Goal: Task Accomplishment & Management: Use online tool/utility

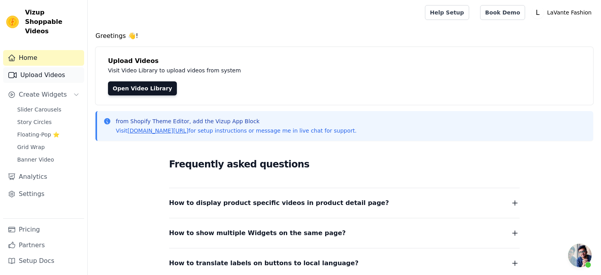
click at [43, 68] on link "Upload Videos" at bounding box center [43, 75] width 81 height 16
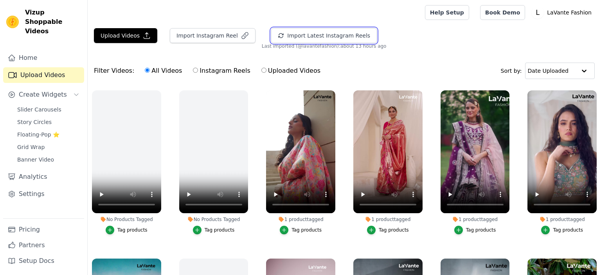
click at [280, 35] on button "Import Latest Instagram Reels" at bounding box center [324, 35] width 106 height 15
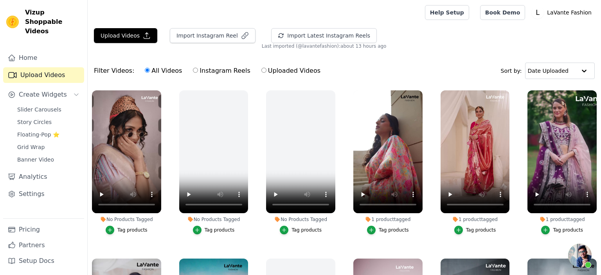
click at [133, 230] on div "Tag products" at bounding box center [132, 230] width 30 height 6
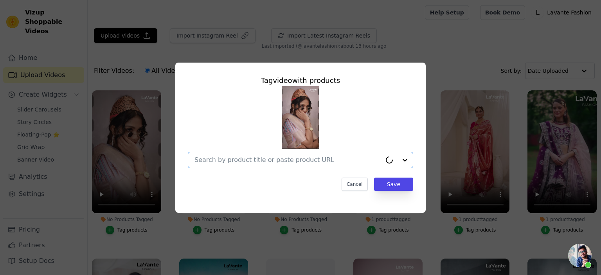
click at [256, 163] on input "No Products Tagged Tag video with products Option undefined, selected. Cancel S…" at bounding box center [287, 159] width 187 height 7
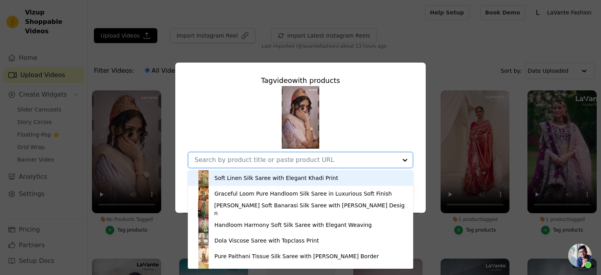
paste input "httpswww.lavantefashion.comproductshandloom-harmony-soft-silk-saree-with-elegan…"
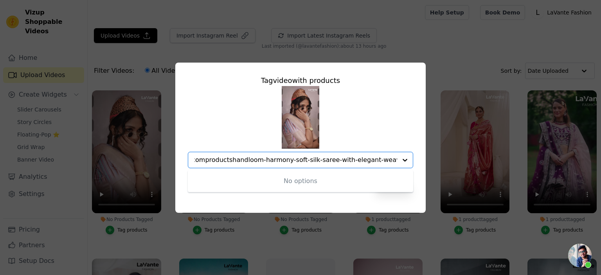
click at [248, 159] on input "httpswww.lavantefashion.comproductshandloom-harmony-soft-silk-saree-with-elegan…" at bounding box center [295, 159] width 203 height 7
click at [389, 161] on input "handloom-harmony-soft-silk-saree-with-elegant-weaving-4pb=0" at bounding box center [295, 159] width 203 height 7
type input "handloom-harmony-soft-silk-saree-with-elegant-weaving"
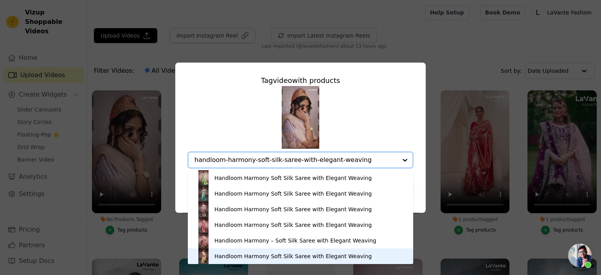
click at [248, 257] on div "Handloom Harmony Soft Silk Saree with Elegant Weaving" at bounding box center [292, 256] width 157 height 8
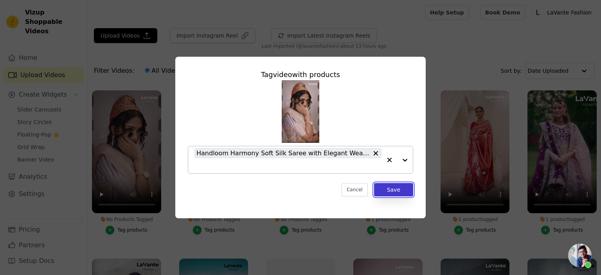
click at [394, 191] on button "Save" at bounding box center [393, 189] width 39 height 13
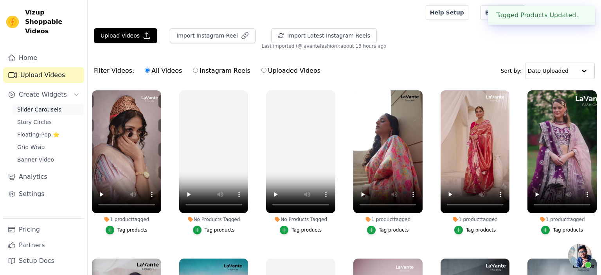
click at [39, 104] on link "Slider Carousels" at bounding box center [49, 109] width 72 height 11
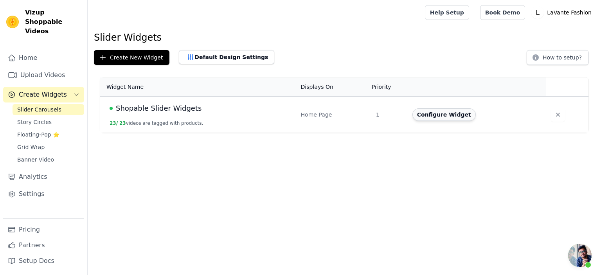
click at [414, 115] on button "Configure Widget" at bounding box center [443, 114] width 63 height 13
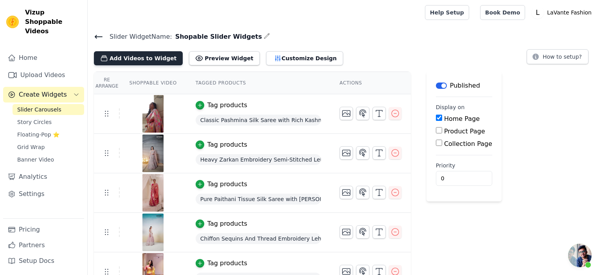
click at [145, 59] on button "Add Videos to Widget" at bounding box center [138, 58] width 89 height 14
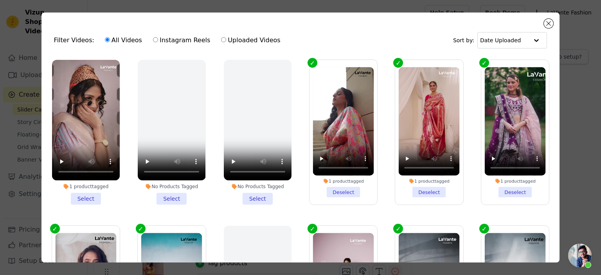
click at [92, 197] on li "1 product tagged Select" at bounding box center [86, 132] width 68 height 145
click at [0, 0] on input "1 product tagged Select" at bounding box center [0, 0] width 0 height 0
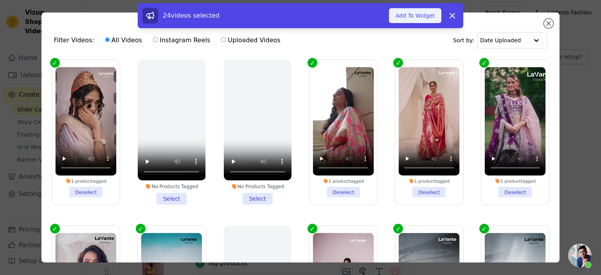
click at [415, 20] on button "Add To Widget" at bounding box center [415, 15] width 52 height 15
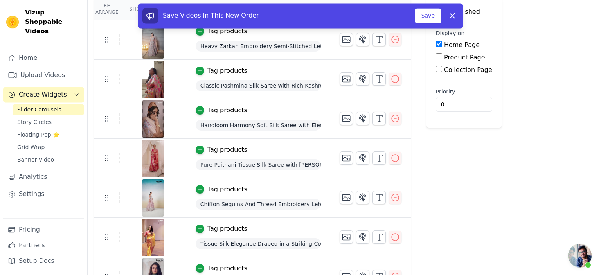
scroll to position [83, 0]
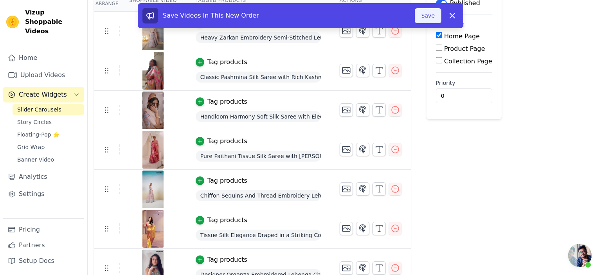
click at [424, 16] on button "Save" at bounding box center [428, 15] width 27 height 15
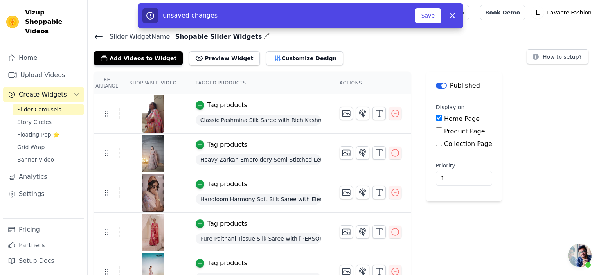
type input "1"
click at [458, 175] on input "1" at bounding box center [464, 178] width 56 height 15
click at [435, 16] on button "Save" at bounding box center [428, 15] width 27 height 15
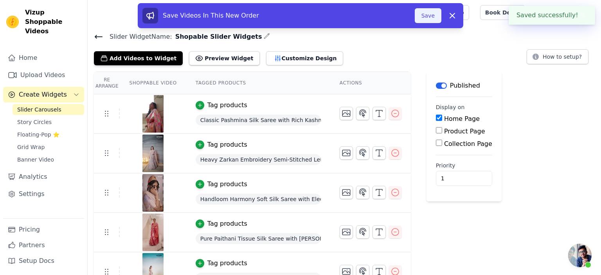
click at [429, 17] on button "Save" at bounding box center [428, 15] width 27 height 15
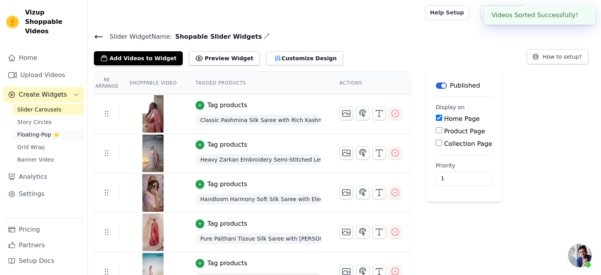
click at [21, 129] on link "Floating-Pop ⭐" at bounding box center [49, 134] width 72 height 11
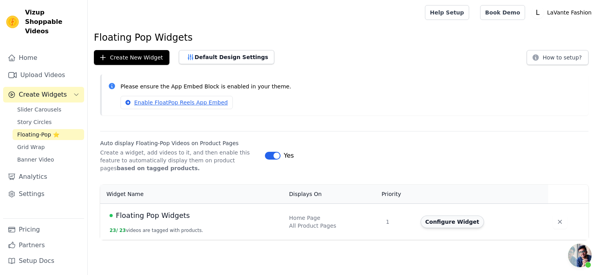
click at [440, 222] on button "Configure Widget" at bounding box center [452, 222] width 63 height 13
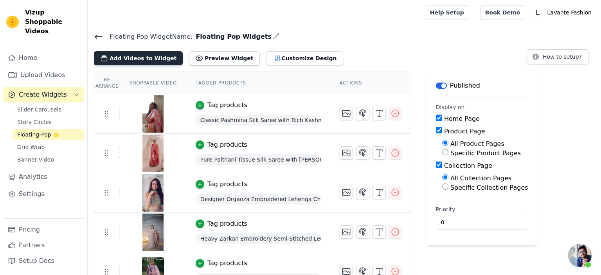
click at [146, 61] on button "Add Videos to Widget" at bounding box center [138, 58] width 89 height 14
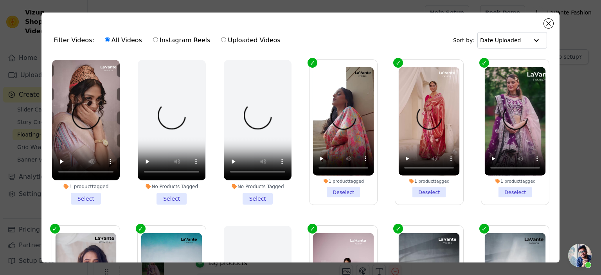
click at [92, 199] on li "1 product tagged Select" at bounding box center [86, 132] width 68 height 145
click at [0, 0] on input "1 product tagged Select" at bounding box center [0, 0] width 0 height 0
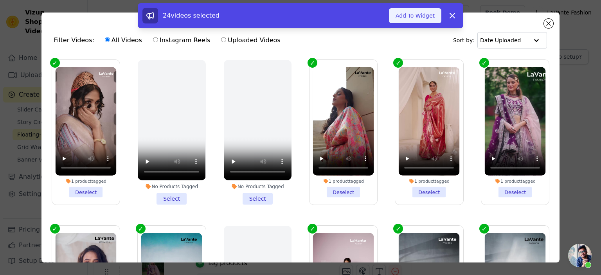
click at [418, 18] on button "Add To Widget" at bounding box center [415, 15] width 52 height 15
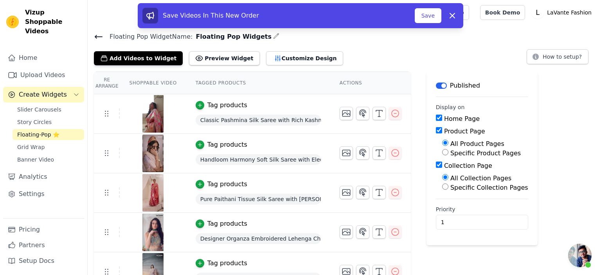
type input "1"
click at [491, 219] on input "1" at bounding box center [482, 222] width 92 height 15
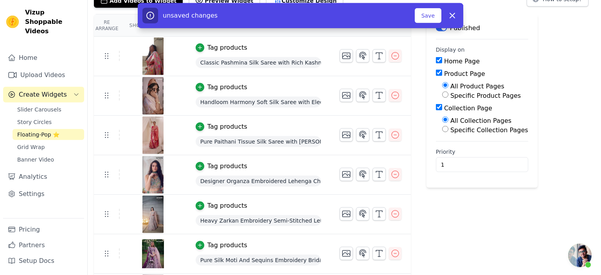
scroll to position [41, 0]
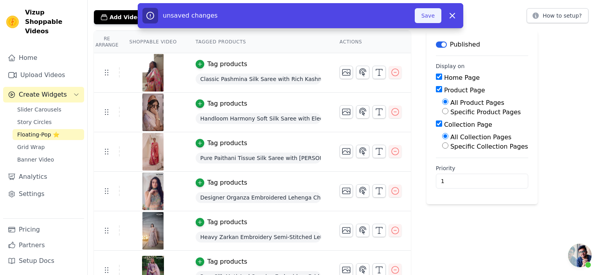
click at [437, 17] on button "Save" at bounding box center [428, 15] width 27 height 15
click at [426, 18] on button "Save" at bounding box center [428, 15] width 27 height 15
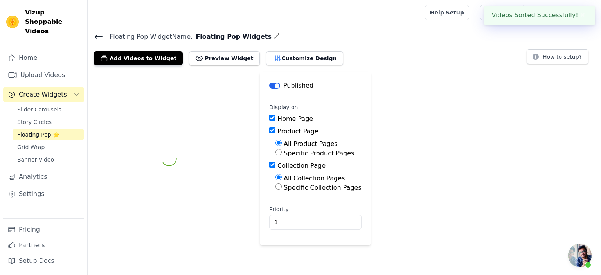
scroll to position [0, 0]
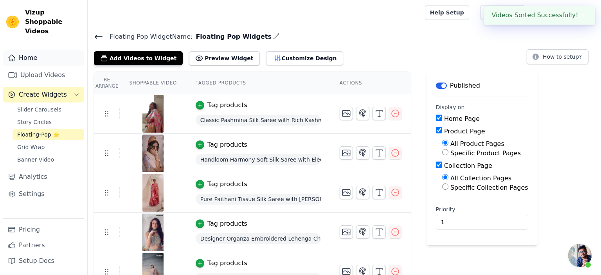
click at [40, 53] on link "Home" at bounding box center [43, 58] width 81 height 16
